Goal: Transaction & Acquisition: Purchase product/service

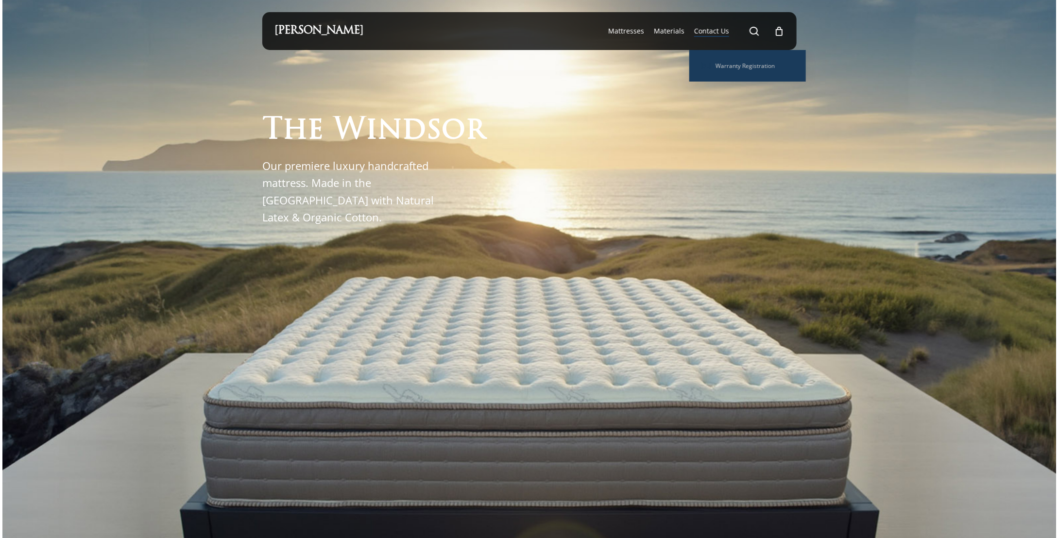
click at [712, 31] on span "Contact Us" at bounding box center [711, 30] width 35 height 9
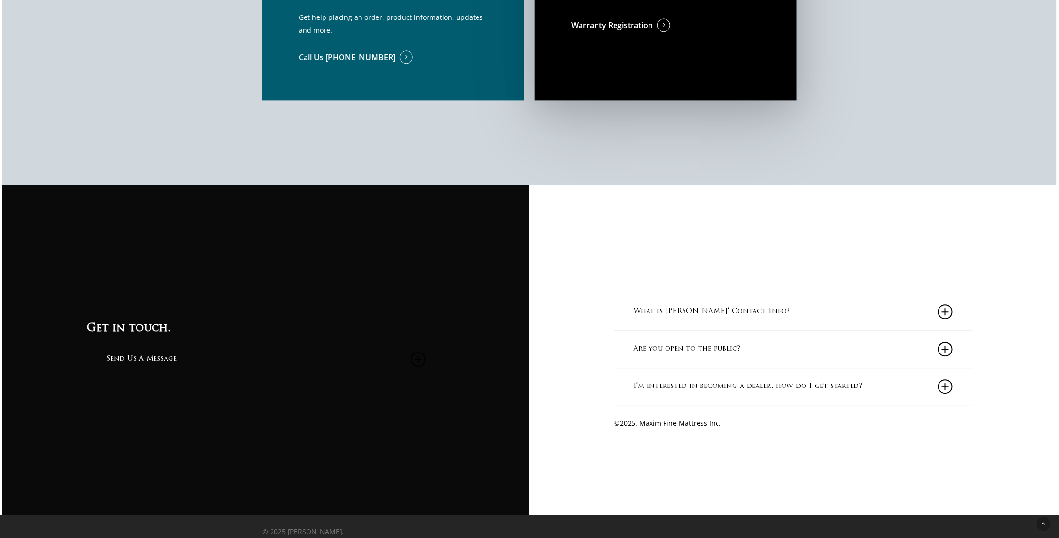
scroll to position [1094, 0]
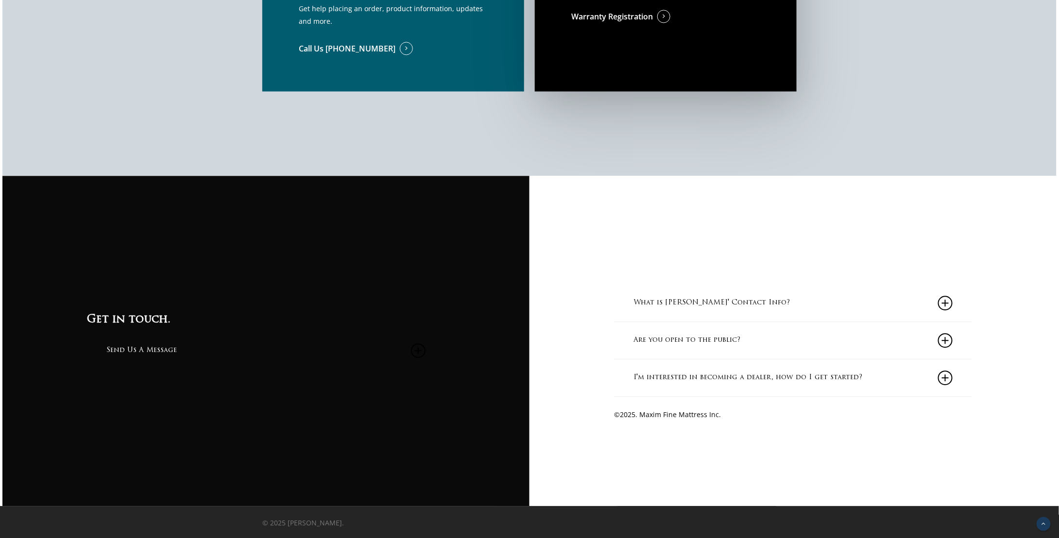
click at [1043, 525] on icon "Back to top" at bounding box center [1043, 524] width 14 height 14
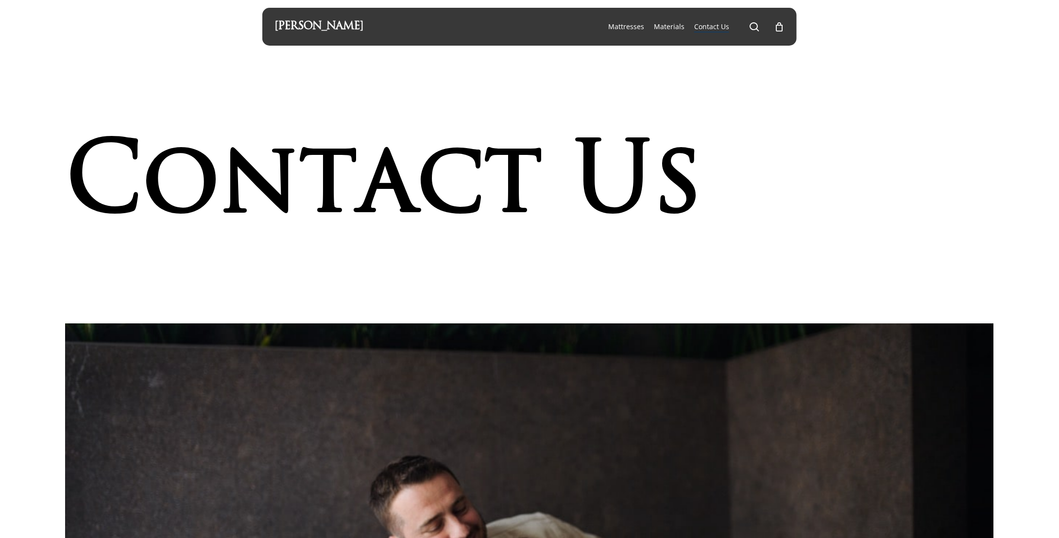
scroll to position [0, 0]
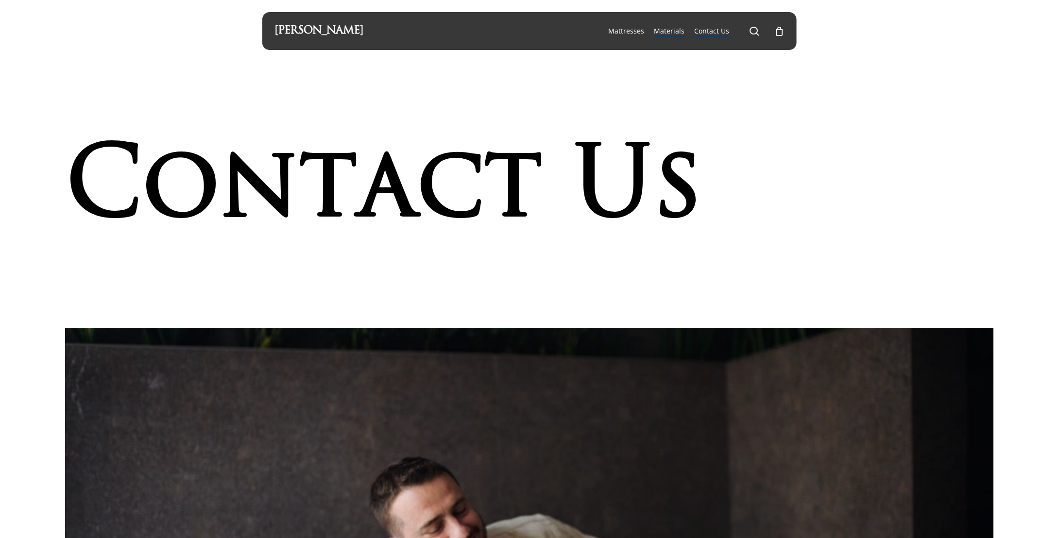
click at [667, 32] on span "Materials" at bounding box center [669, 30] width 31 height 9
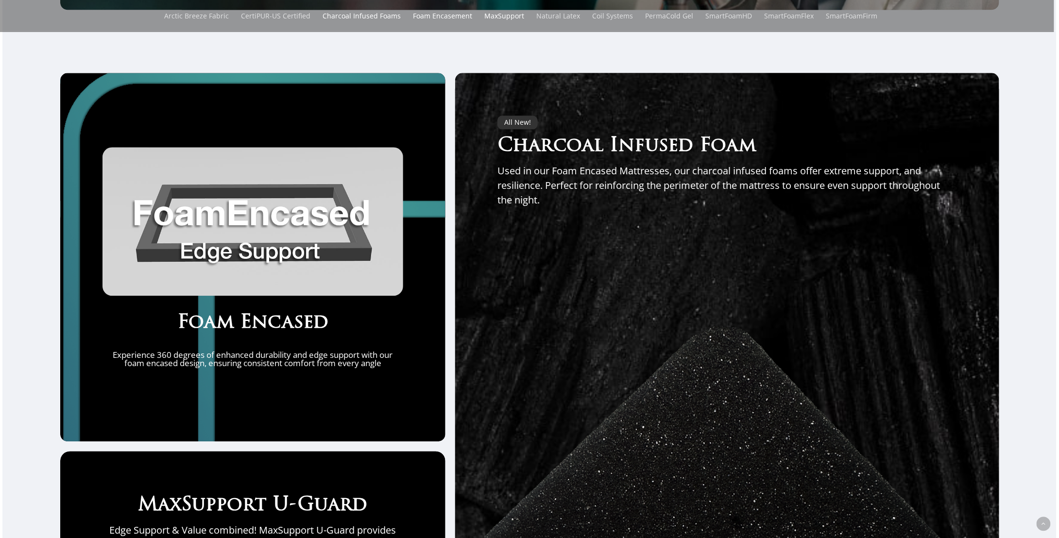
scroll to position [2957, 0]
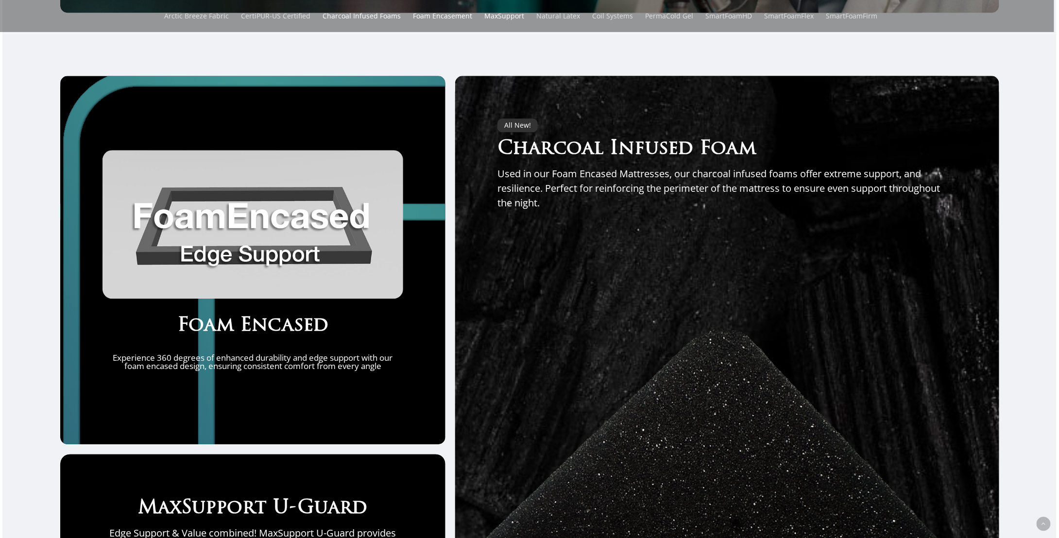
click at [514, 132] on div "All New!" at bounding box center [517, 126] width 40 height 14
click at [590, 200] on p "Used in our Foam Encased Mattresses, our charcoal infused foams offer extreme s…" at bounding box center [726, 189] width 459 height 44
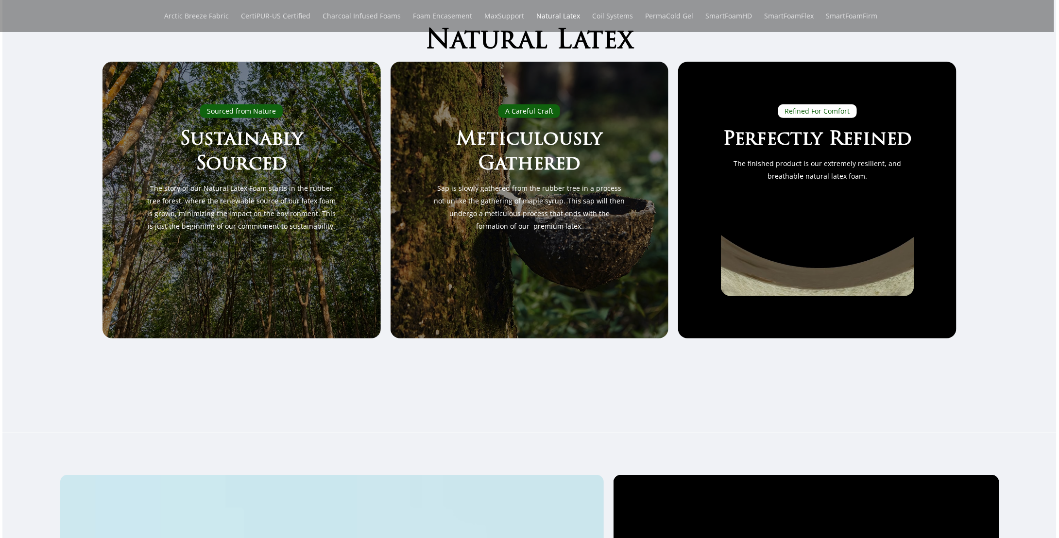
scroll to position [0, 0]
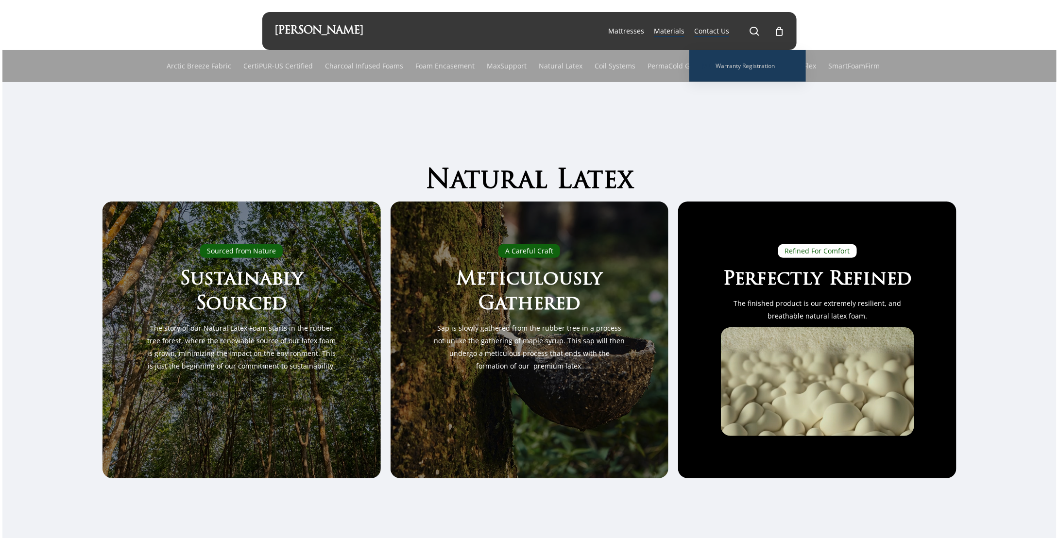
click at [694, 30] on li "Contact Us Warranty Registration" at bounding box center [711, 31] width 45 height 38
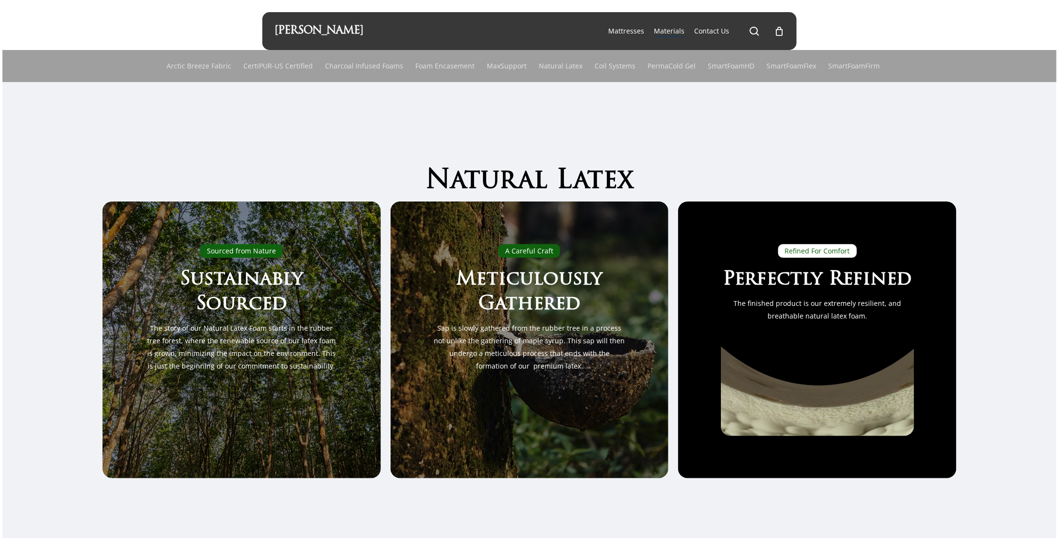
click at [299, 29] on link "[PERSON_NAME]" at bounding box center [318, 31] width 89 height 11
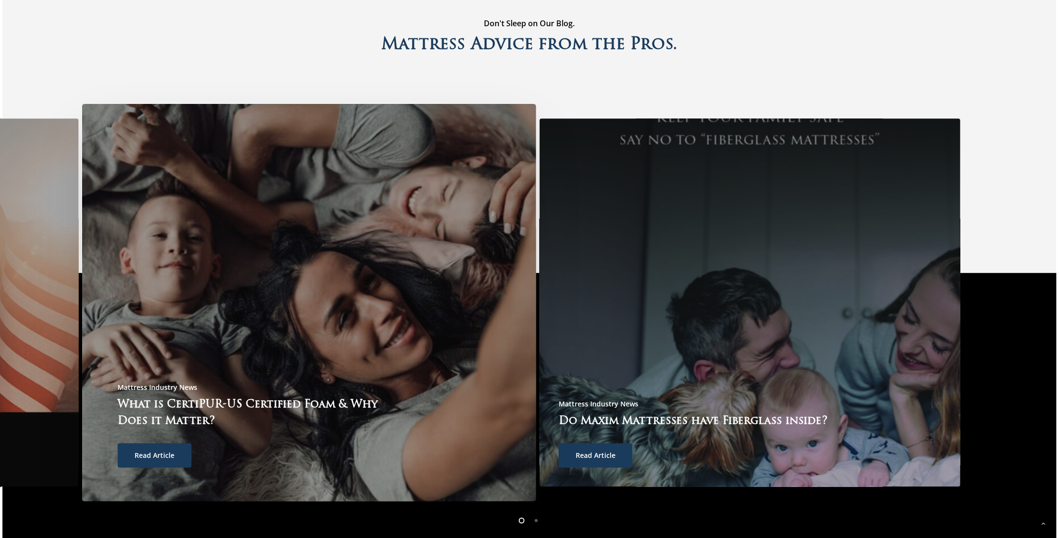
scroll to position [2862, 0]
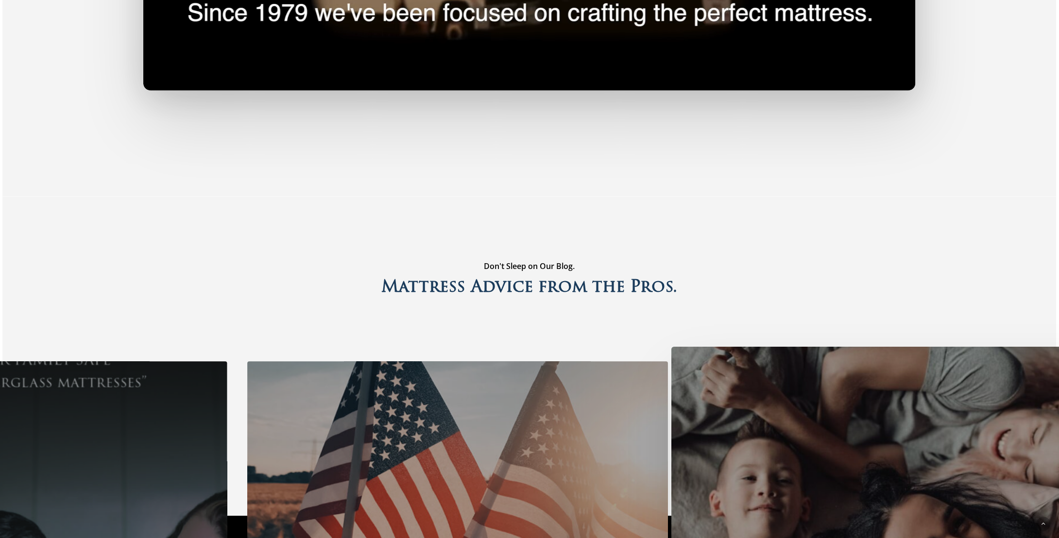
click at [677, 389] on div at bounding box center [898, 545] width 454 height 397
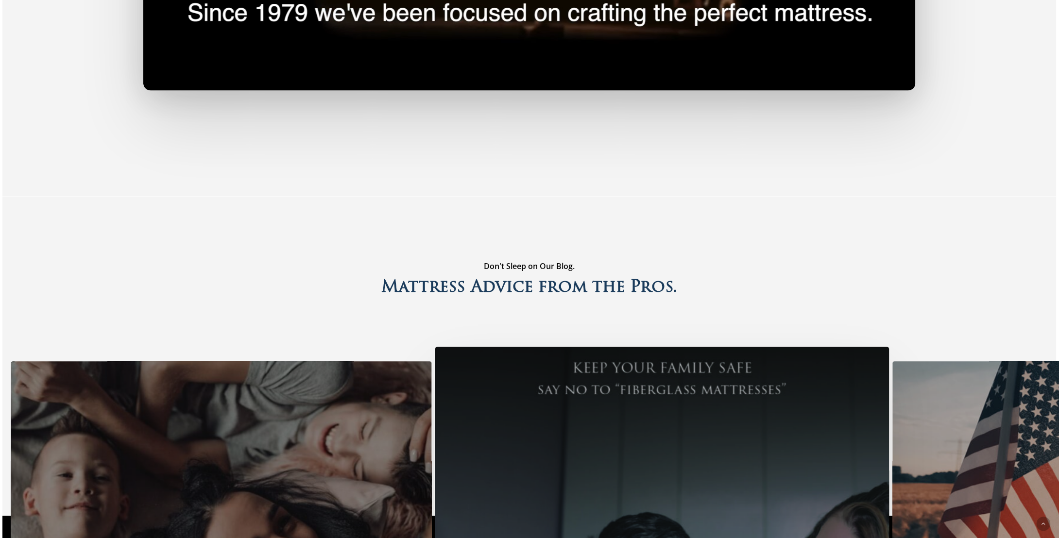
click at [792, 448] on div at bounding box center [662, 545] width 454 height 397
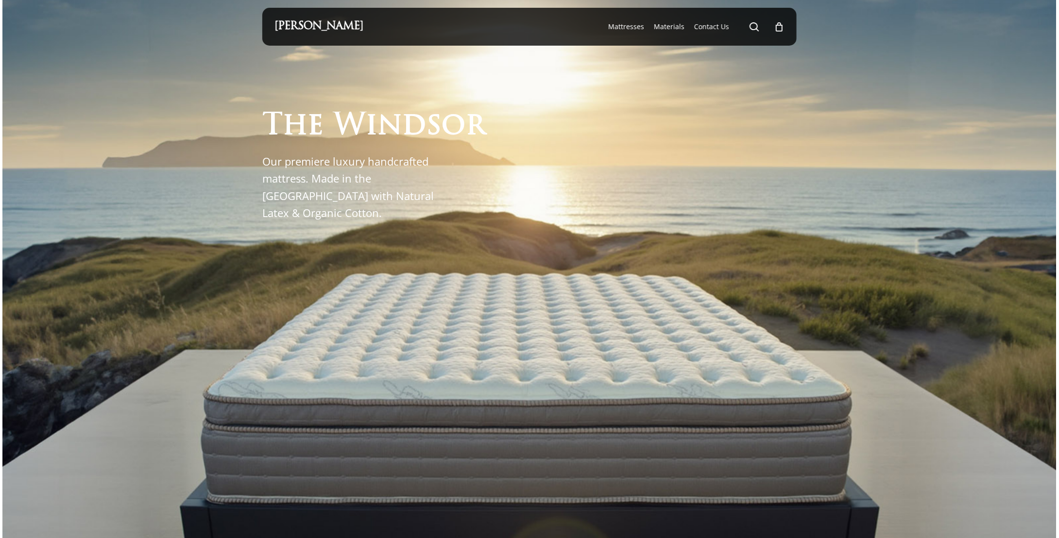
scroll to position [0, 0]
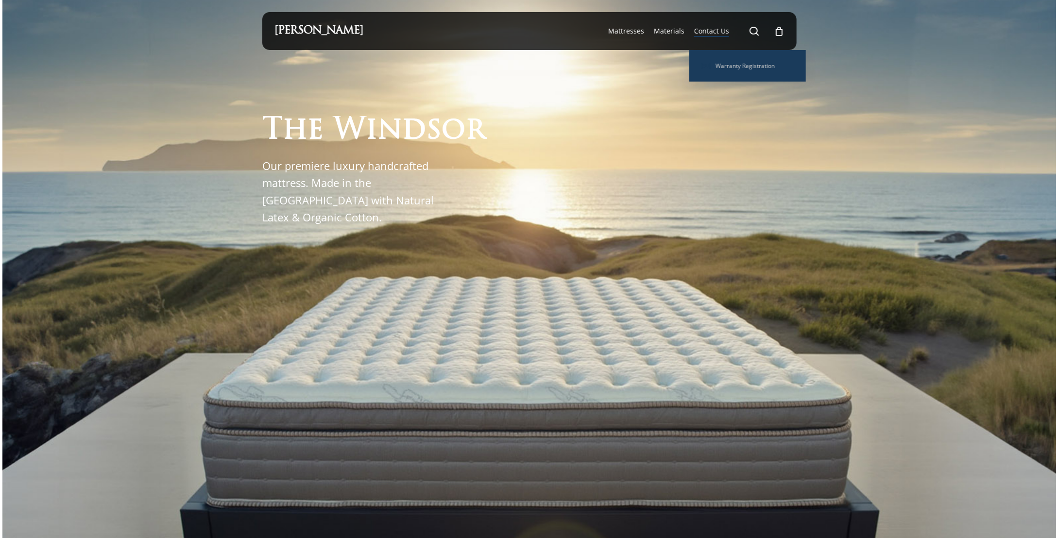
click at [710, 36] on li "Contact Us Warranty Registration" at bounding box center [711, 31] width 45 height 38
click at [712, 32] on span "Contact Us" at bounding box center [711, 30] width 35 height 9
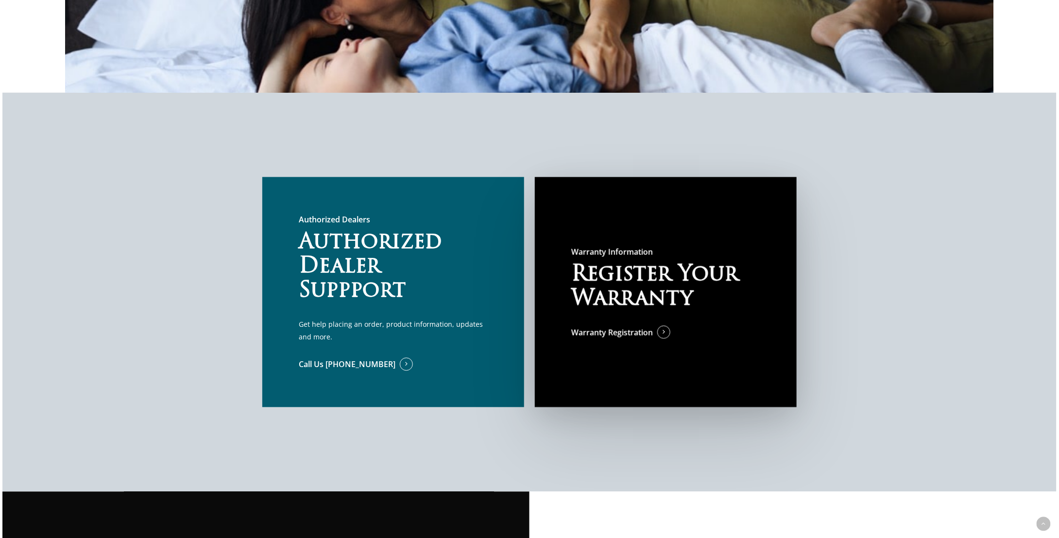
scroll to position [777, 0]
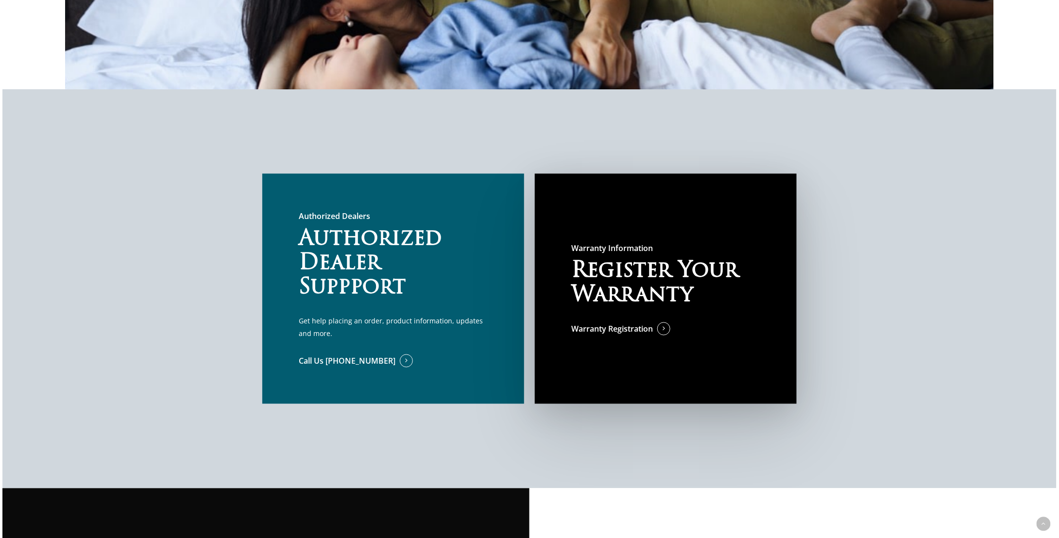
click at [340, 279] on h2 "Authorized Dealer Suppport" at bounding box center [393, 264] width 189 height 73
click at [395, 365] on span at bounding box center [395, 361] width 0 height 11
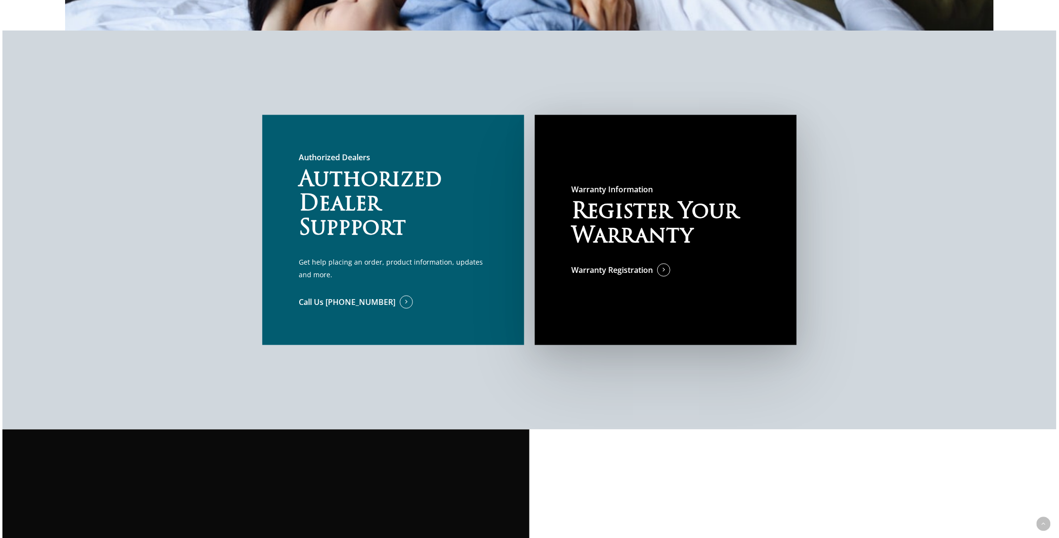
scroll to position [874, 0]
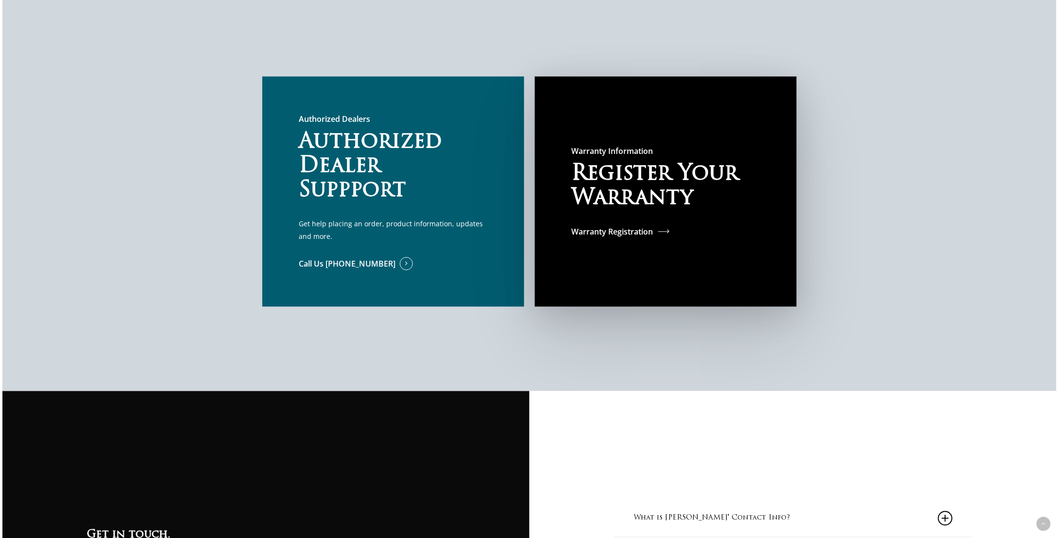
click at [660, 233] on link "Warranty Registration" at bounding box center [620, 232] width 99 height 13
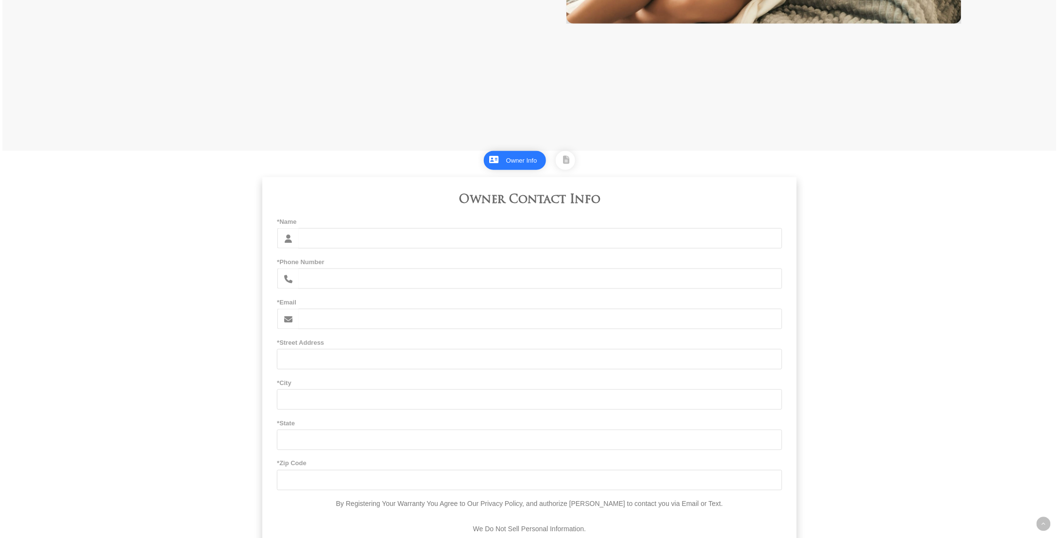
scroll to position [534, 0]
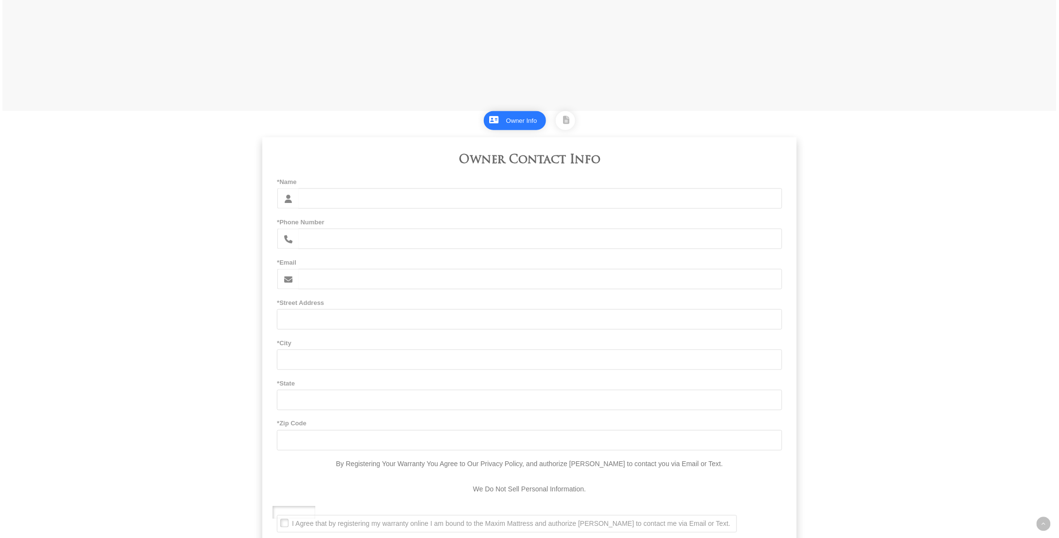
click at [301, 209] on input "*Name" at bounding box center [540, 198] width 484 height 20
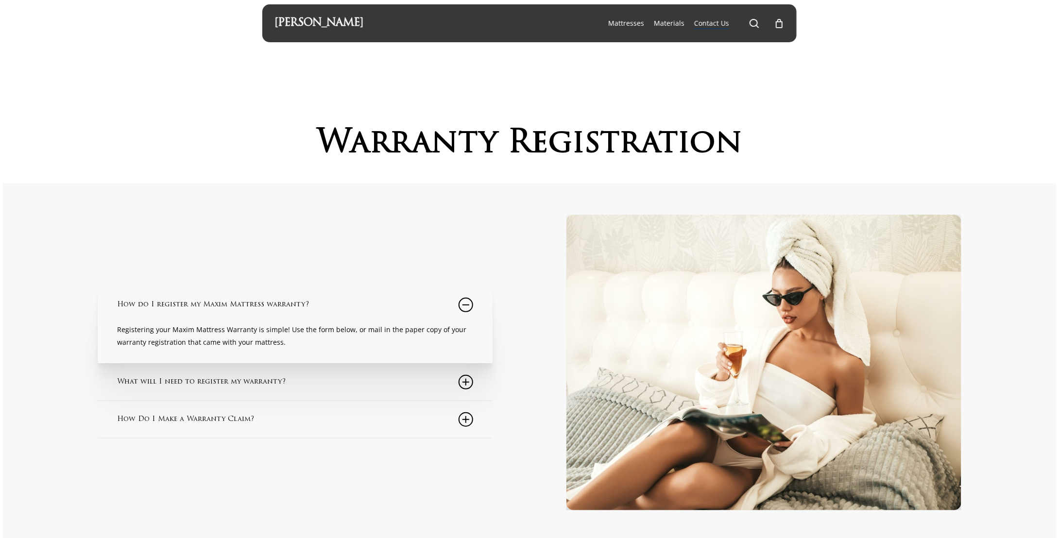
scroll to position [0, 0]
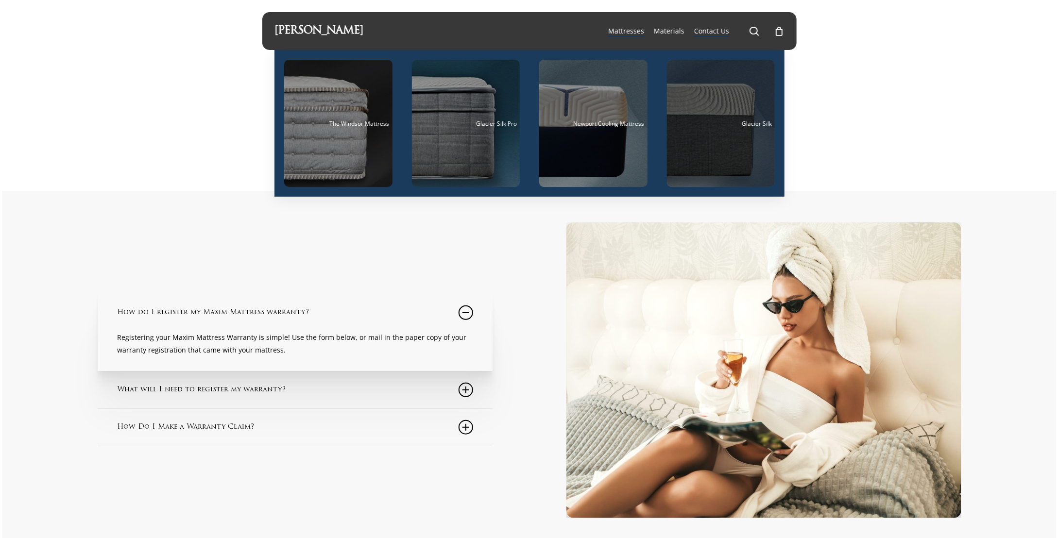
click at [713, 141] on div "Main Menu" at bounding box center [721, 123] width 108 height 127
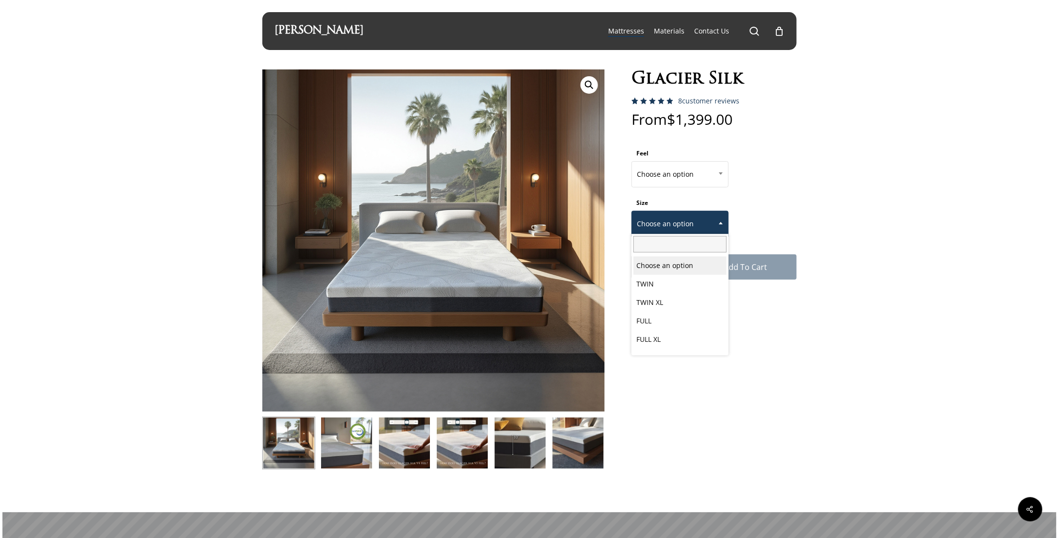
click at [716, 222] on span at bounding box center [720, 223] width 15 height 24
select select "EASTERN KING"
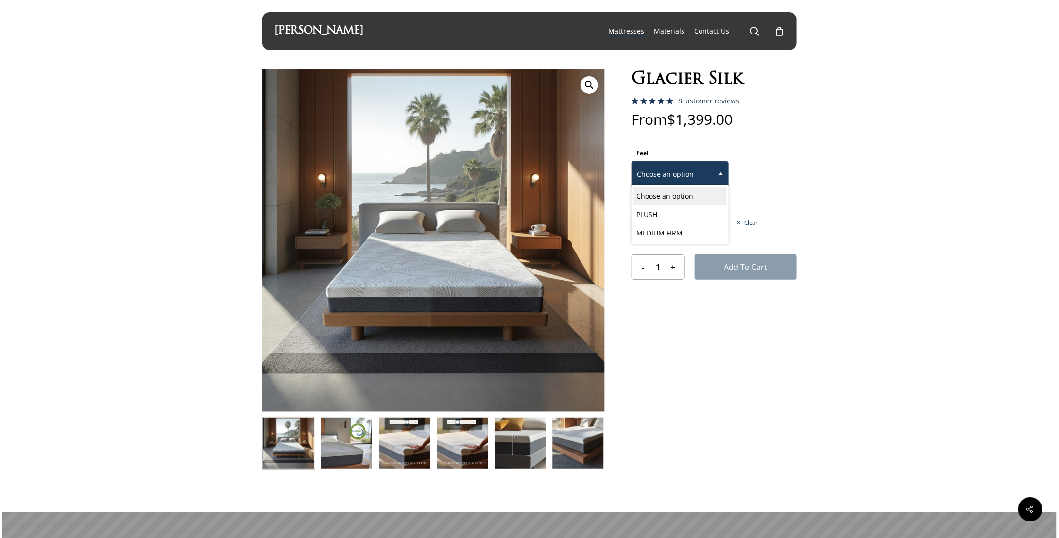
click at [723, 175] on span at bounding box center [720, 173] width 15 height 24
select select "MEDIUM FIRM"
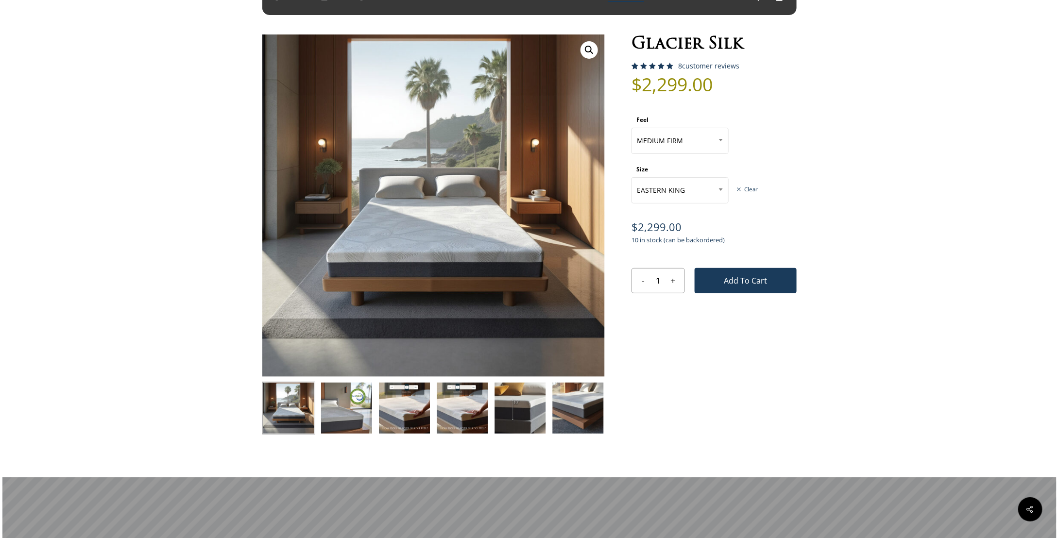
scroll to position [194, 0]
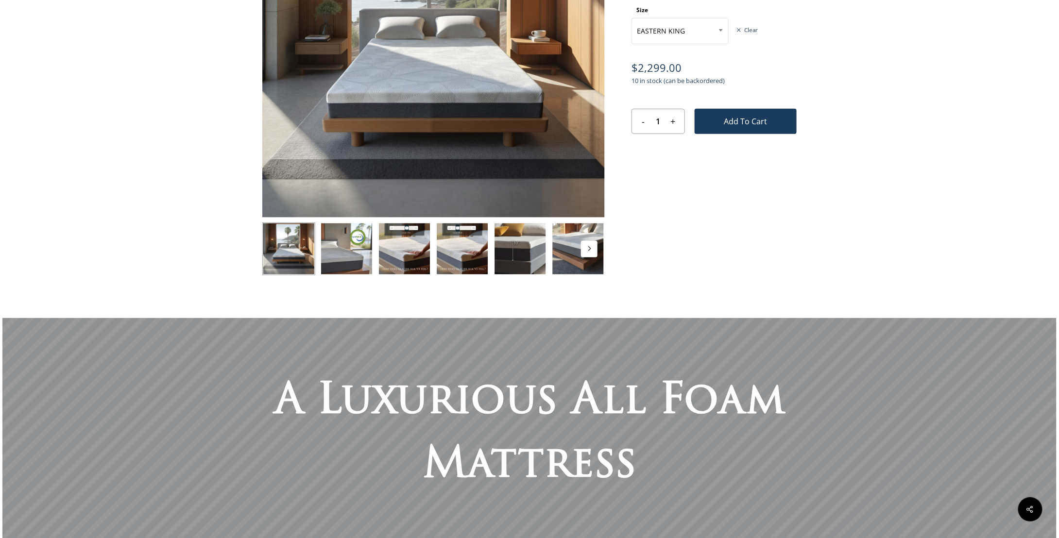
click at [587, 254] on button "Next" at bounding box center [589, 249] width 17 height 17
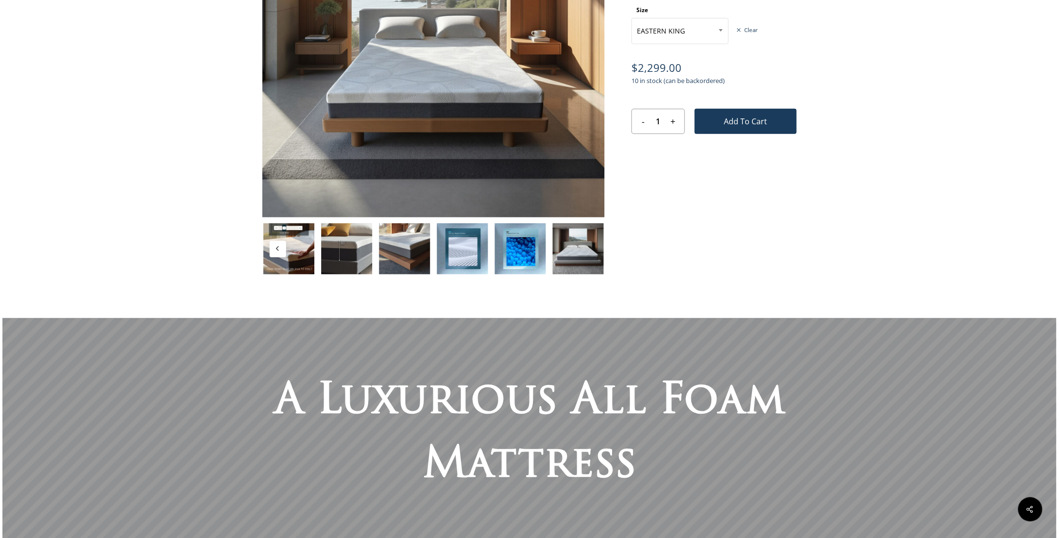
click at [587, 254] on img at bounding box center [578, 248] width 53 height 53
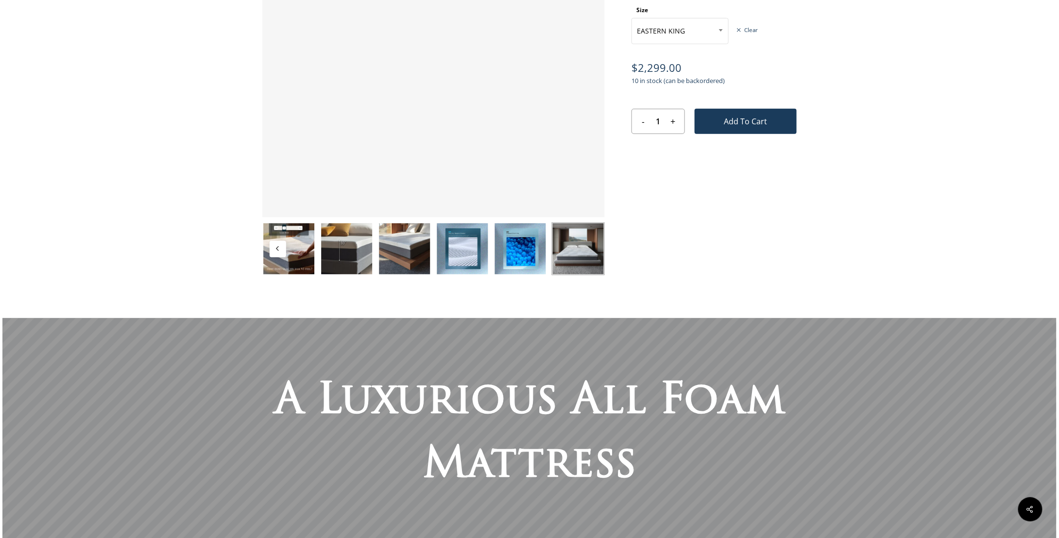
click at [416, 251] on img at bounding box center [404, 248] width 53 height 53
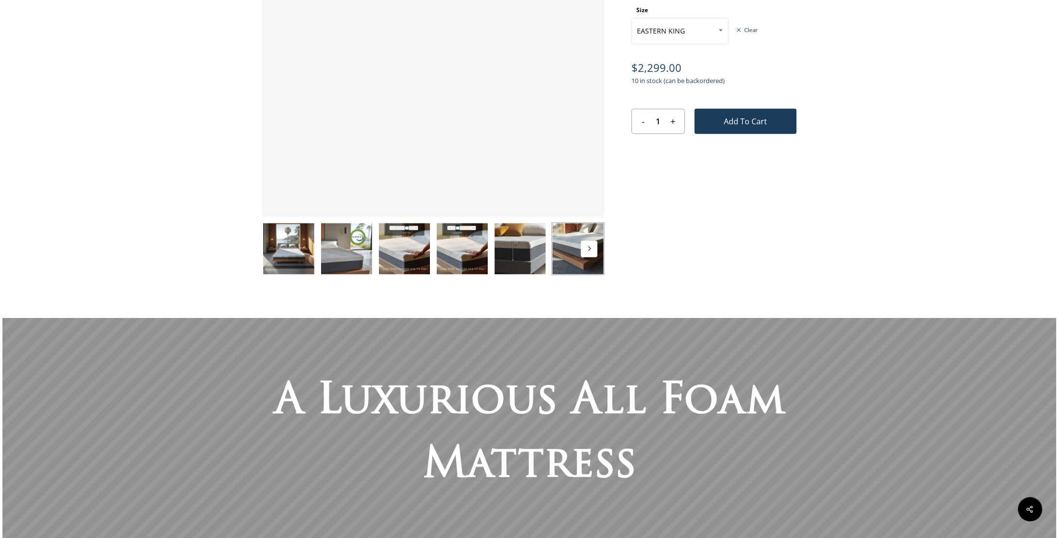
click at [396, 250] on img at bounding box center [404, 248] width 53 height 53
click at [361, 254] on img at bounding box center [346, 248] width 53 height 53
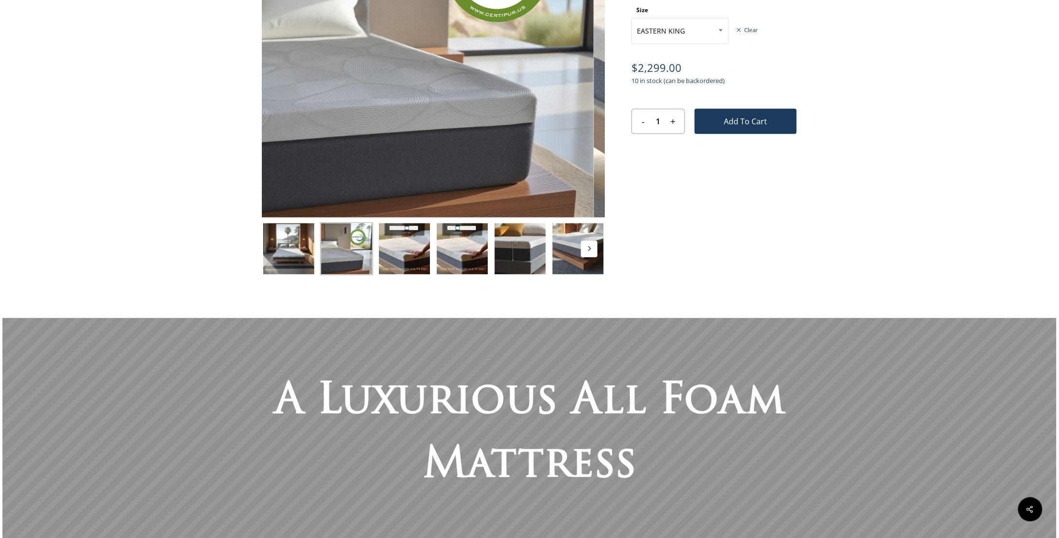
click at [321, 251] on img at bounding box center [346, 248] width 53 height 53
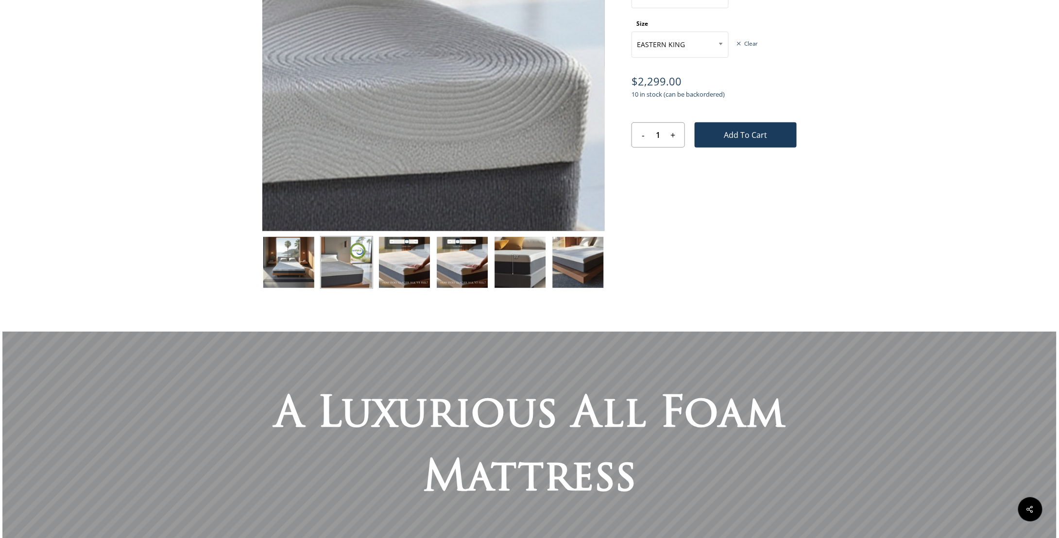
scroll to position [0, 0]
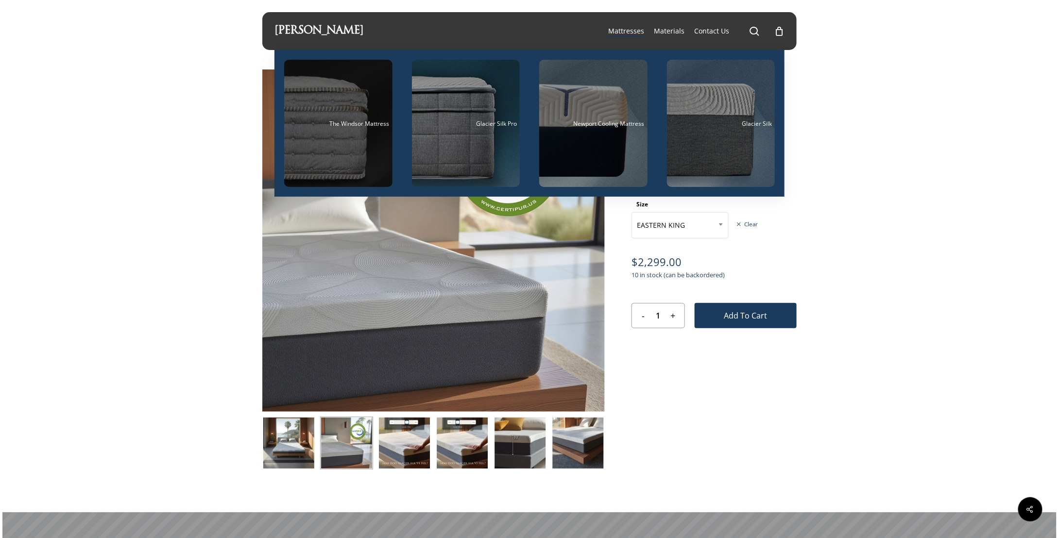
click at [354, 137] on div "Main Menu" at bounding box center [338, 123] width 108 height 127
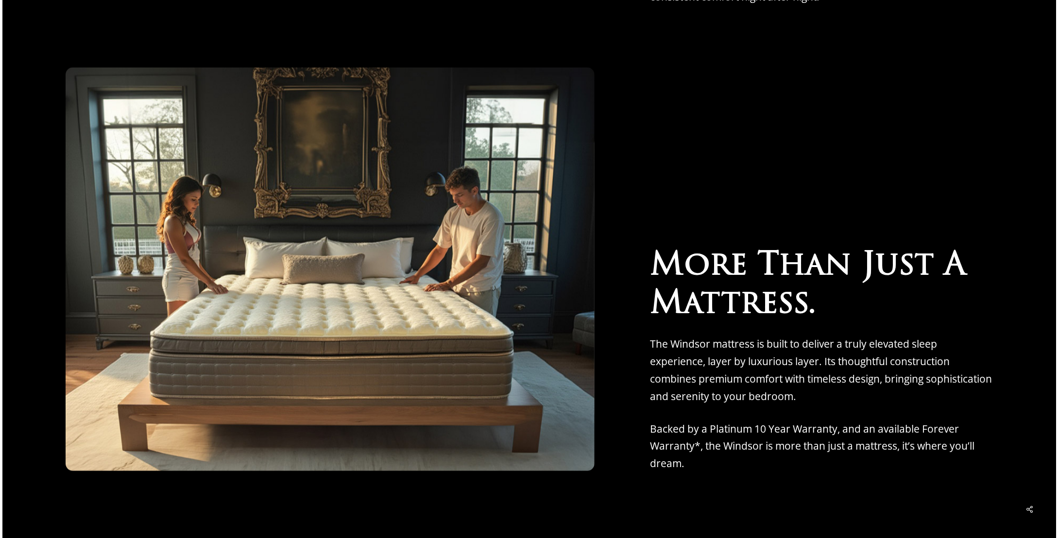
scroll to position [4031, 0]
